Goal: Obtain resource: Download file/media

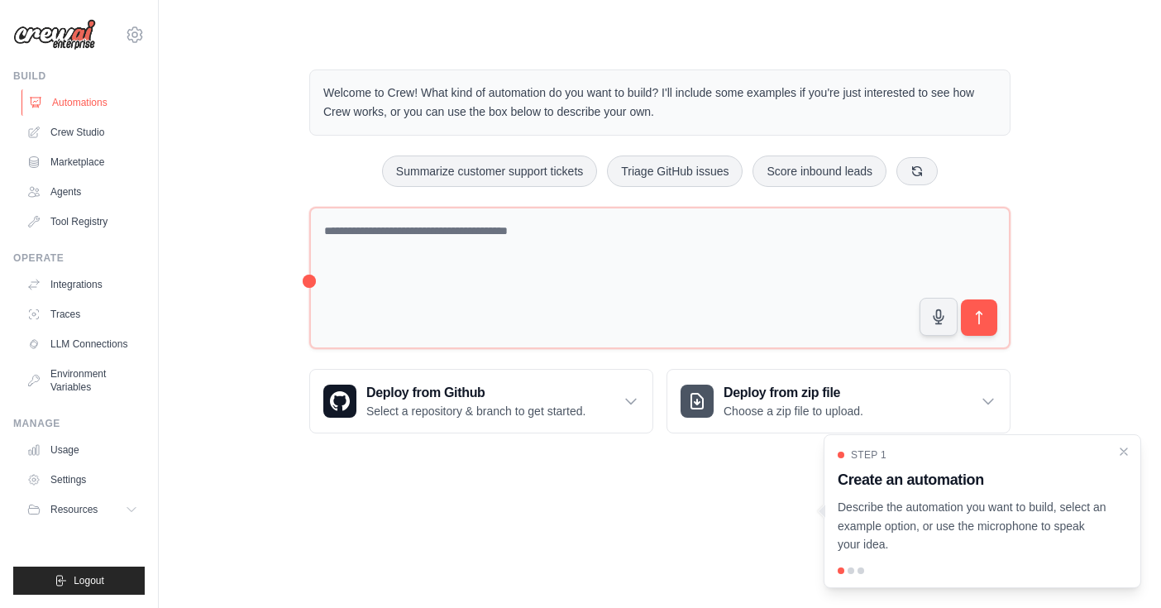
click at [69, 103] on link "Automations" at bounding box center [83, 102] width 125 height 26
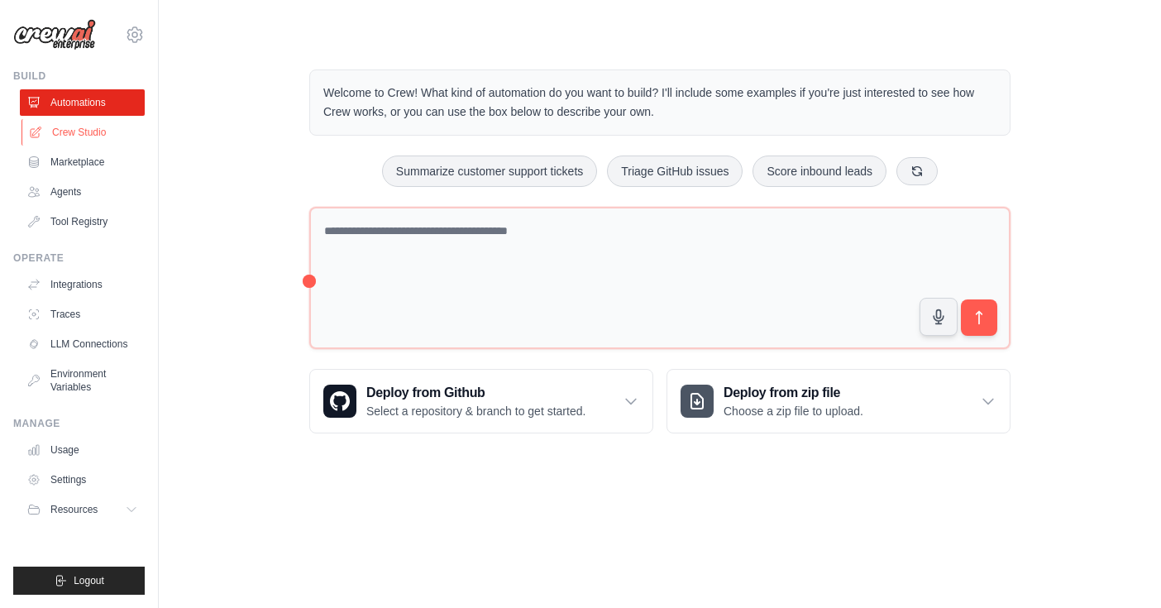
click at [103, 128] on link "Crew Studio" at bounding box center [83, 132] width 125 height 26
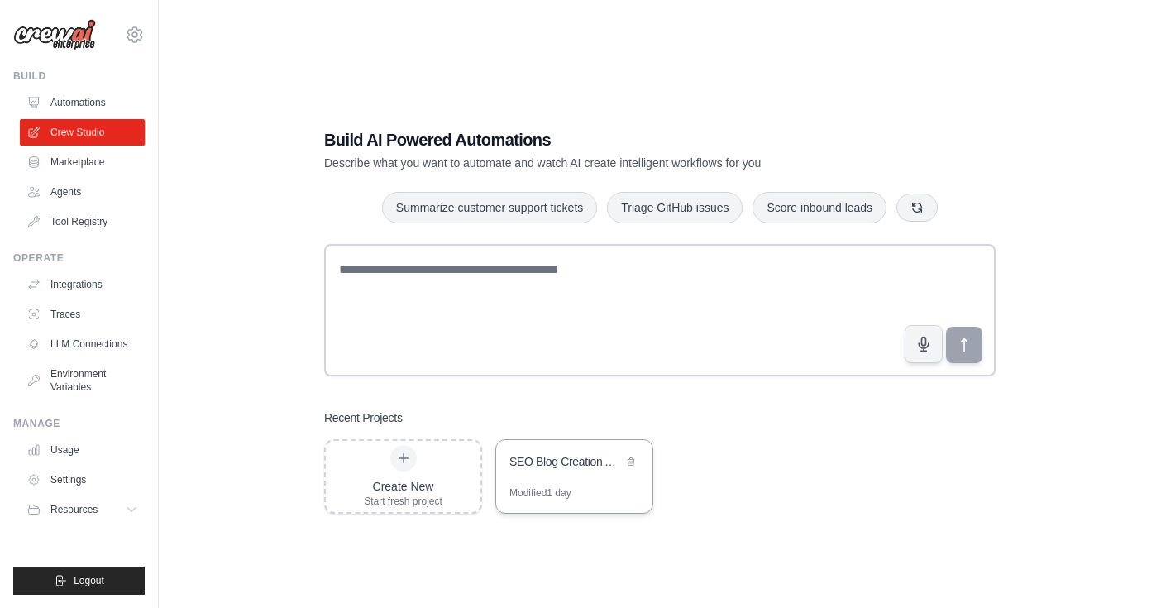
click at [559, 484] on div "SEO Blog Creation Assistant" at bounding box center [574, 463] width 156 height 46
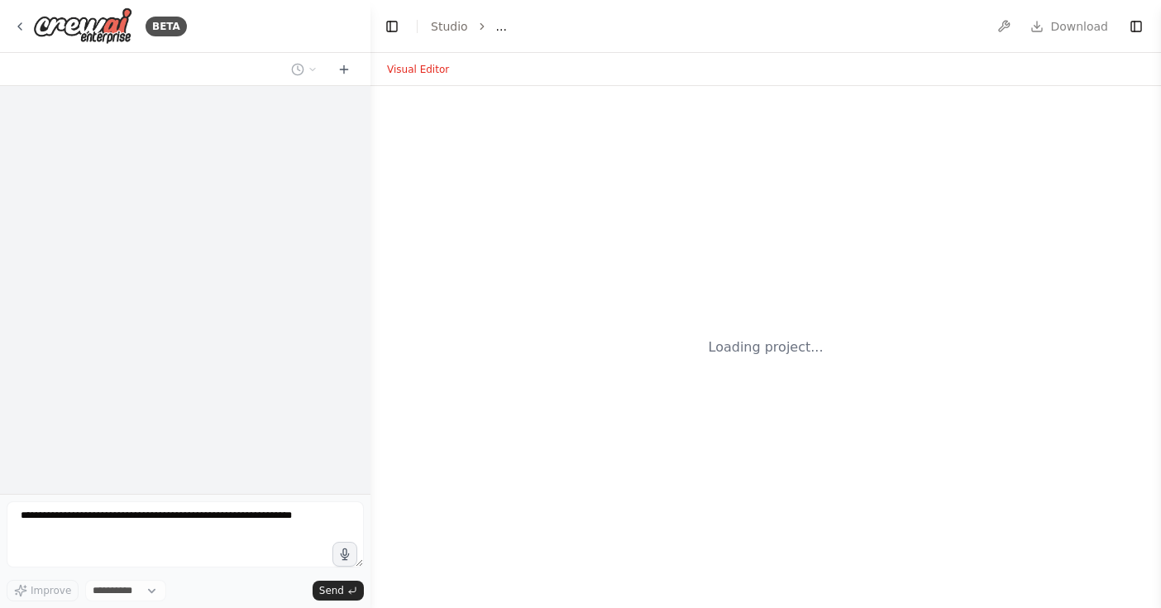
select select "****"
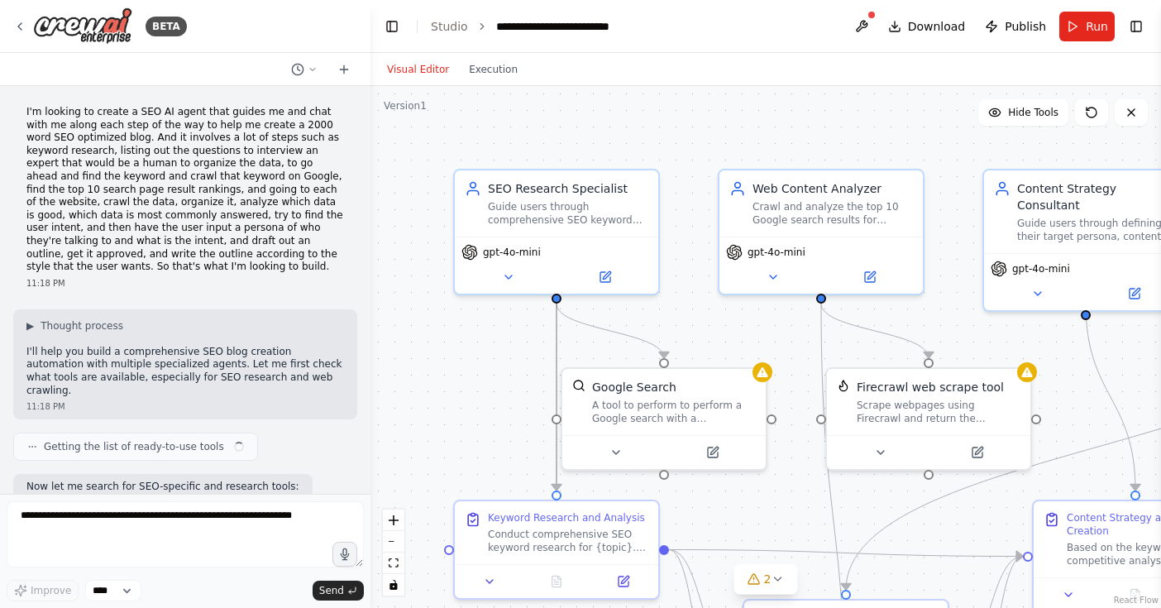
scroll to position [1468, 0]
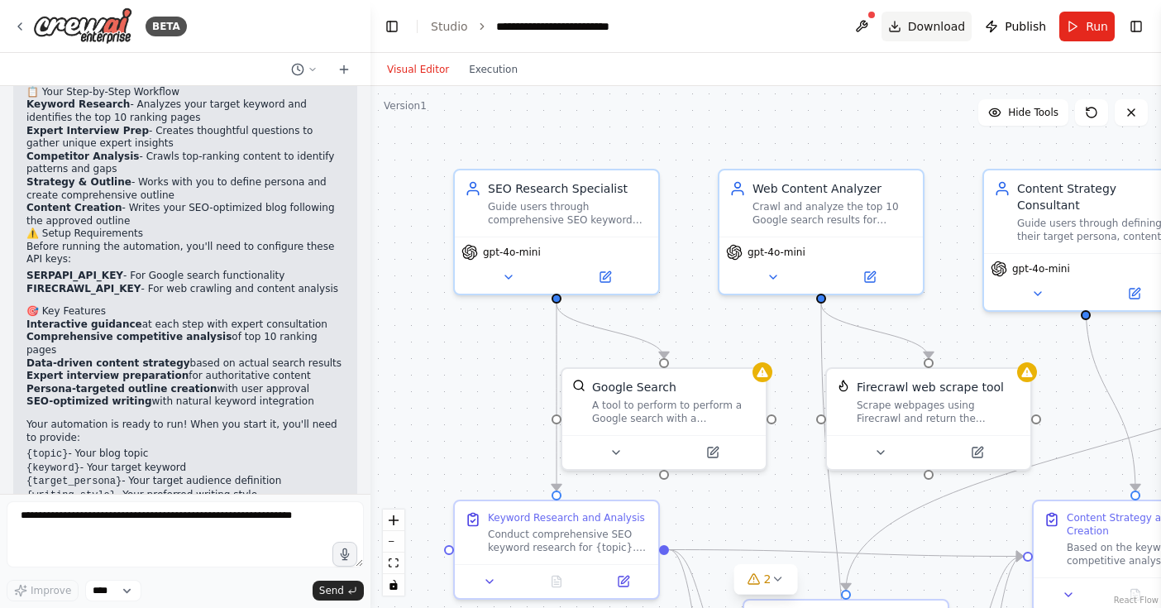
click at [954, 26] on span "Download" at bounding box center [937, 26] width 58 height 17
